Goal: Use online tool/utility: Utilize a website feature to perform a specific function

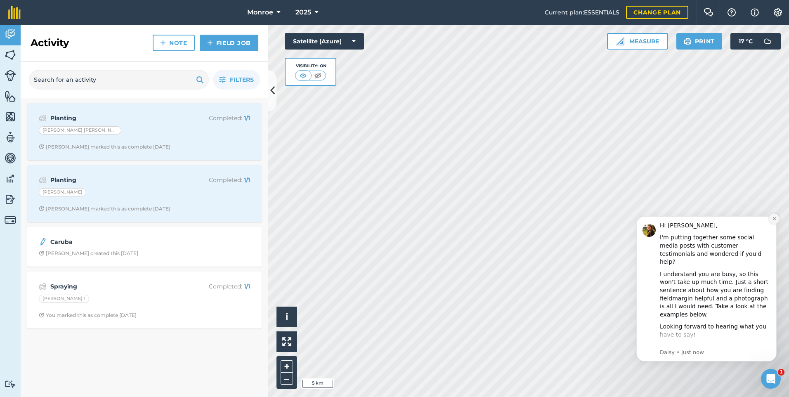
click at [774, 220] on icon "Dismiss notification" at bounding box center [774, 218] width 5 height 5
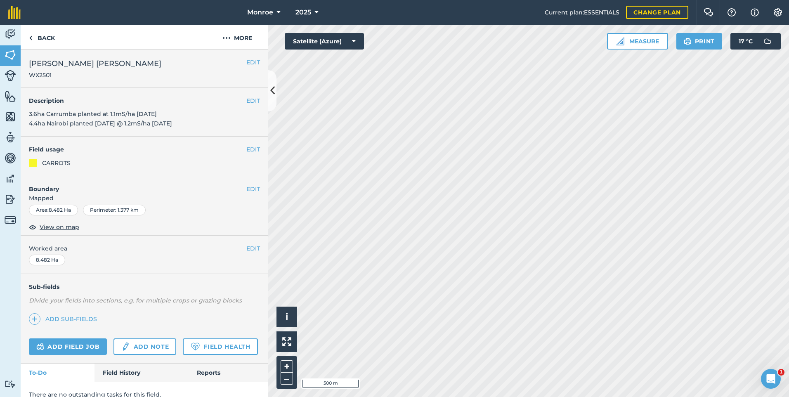
click at [457, 21] on div "Monroe 2025 Current plan : ESSENTIALS Change plan Farm Chat Help Info Settings …" at bounding box center [394, 198] width 789 height 397
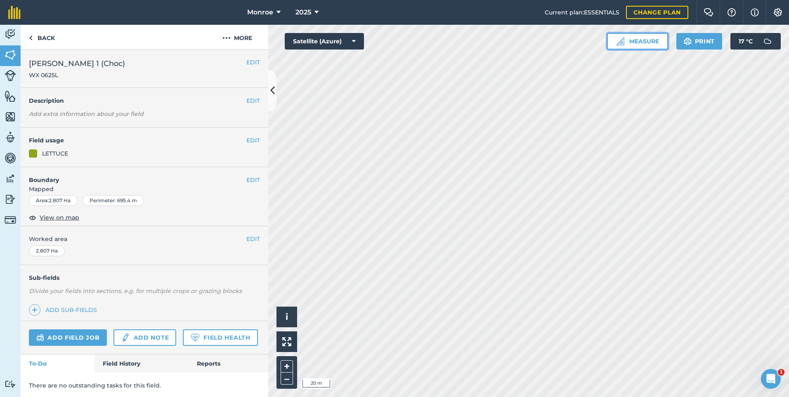
click at [631, 41] on button "Measure" at bounding box center [637, 41] width 61 height 17
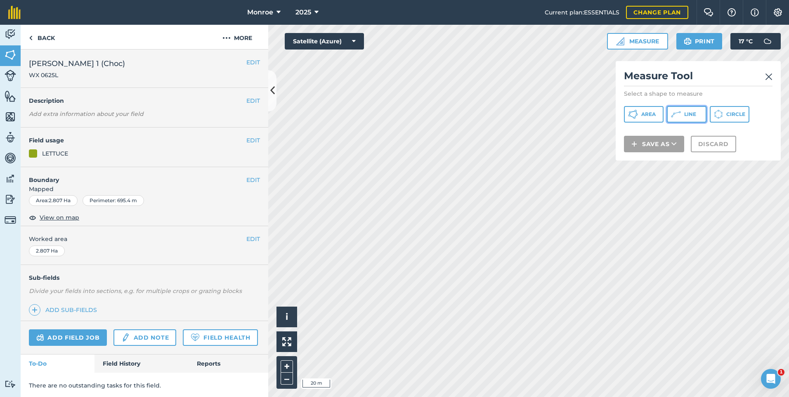
click at [691, 117] on span "Line" at bounding box center [691, 114] width 12 height 7
click at [770, 74] on img at bounding box center [768, 77] width 7 height 10
